Goal: Task Accomplishment & Management: Use online tool/utility

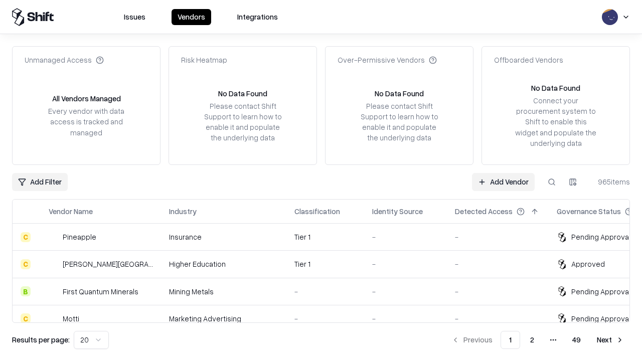
click at [503, 181] on link "Add Vendor" at bounding box center [503, 182] width 63 height 18
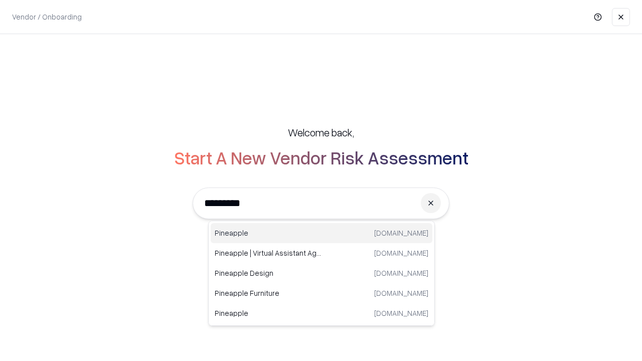
click at [321, 233] on div "Pineapple [DOMAIN_NAME]" at bounding box center [322, 233] width 222 height 20
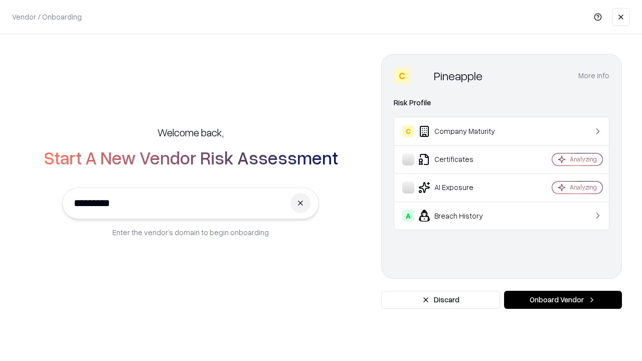
type input "*********"
click at [563, 300] on button "Onboard Vendor" at bounding box center [563, 300] width 118 height 18
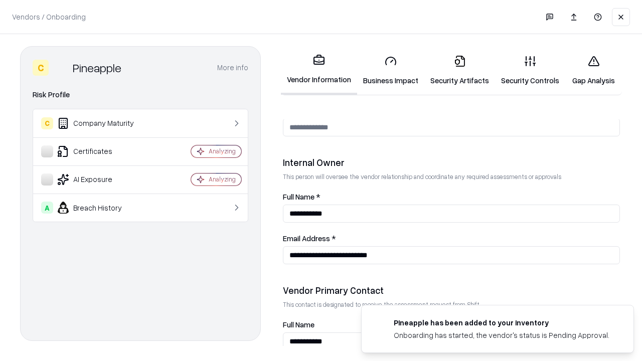
scroll to position [519, 0]
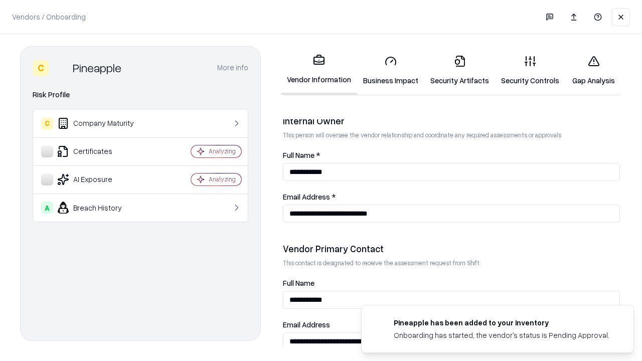
click at [391, 70] on link "Business Impact" at bounding box center [390, 70] width 67 height 47
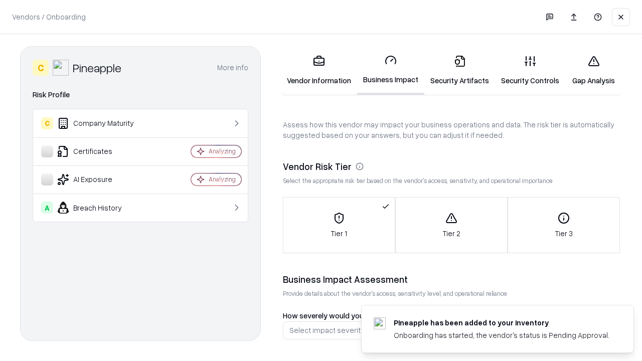
click at [459, 70] on link "Security Artifacts" at bounding box center [459, 70] width 71 height 47
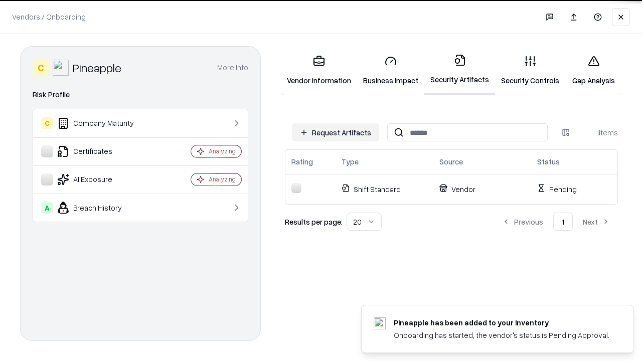
click at [335, 132] on button "Request Artifacts" at bounding box center [335, 132] width 87 height 18
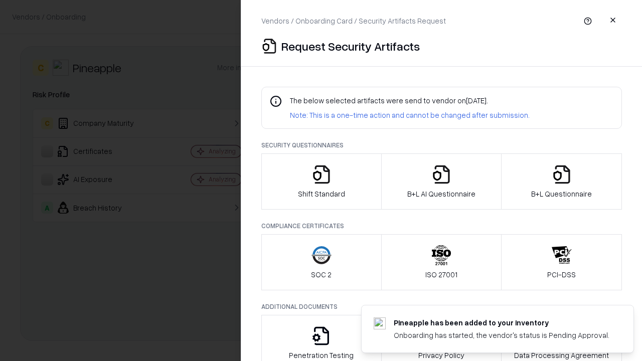
click at [321, 181] on icon "button" at bounding box center [321, 174] width 20 height 20
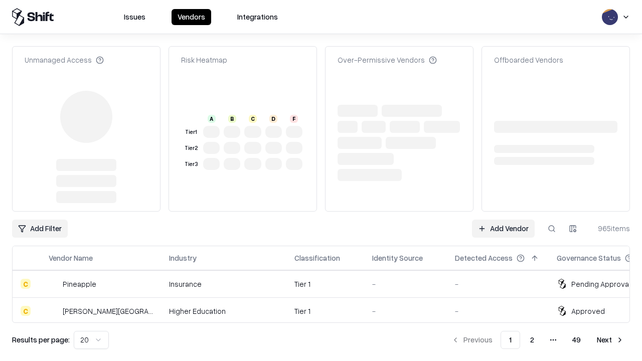
click at [503, 220] on link "Add Vendor" at bounding box center [503, 229] width 63 height 18
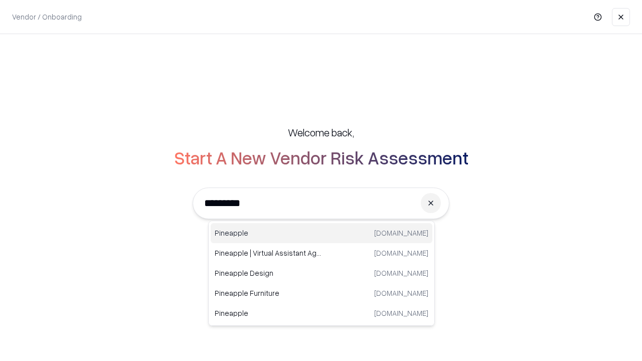
click at [321, 233] on div "Pineapple [DOMAIN_NAME]" at bounding box center [322, 233] width 222 height 20
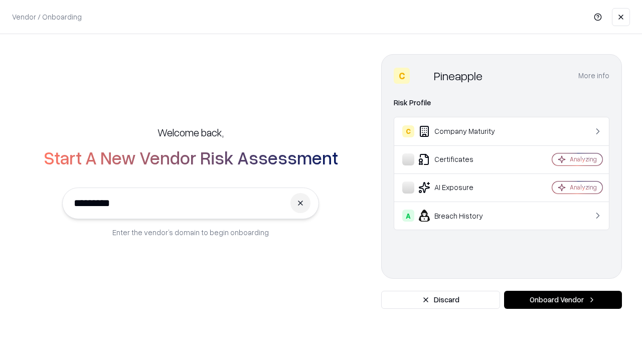
type input "*********"
click at [563, 300] on button "Onboard Vendor" at bounding box center [563, 300] width 118 height 18
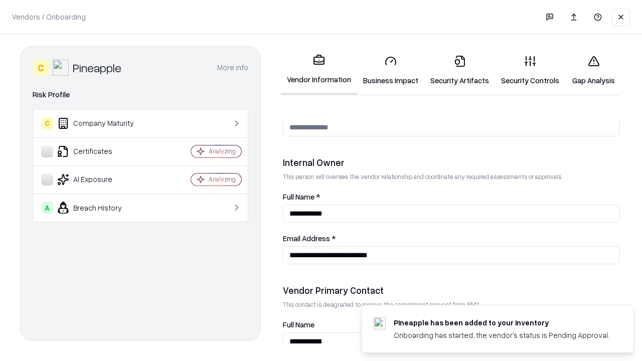
scroll to position [519, 0]
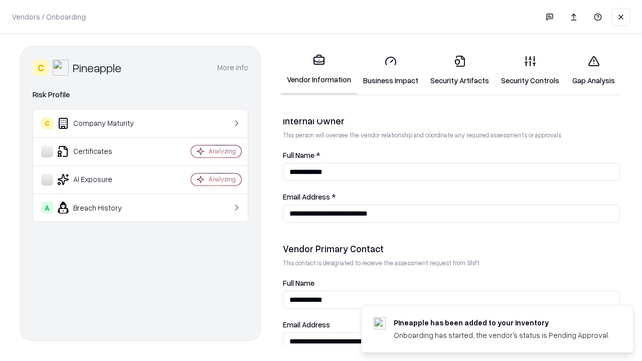
click at [593, 70] on link "Gap Analysis" at bounding box center [593, 70] width 57 height 47
